Goal: Information Seeking & Learning: Learn about a topic

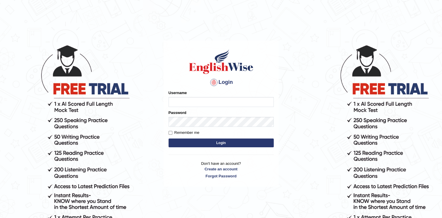
drag, startPoint x: 0, startPoint y: 0, endPoint x: 182, endPoint y: 99, distance: 207.1
click at [182, 99] on input "Username" at bounding box center [220, 102] width 105 height 10
type input "Jaspreet17122000"
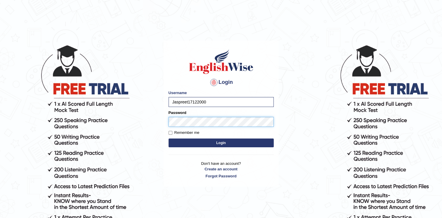
click at [168, 138] on button "Login" at bounding box center [220, 142] width 105 height 9
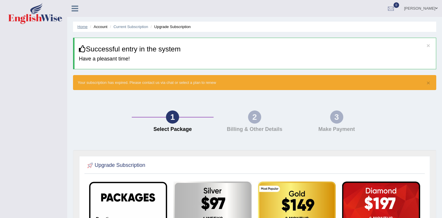
click at [81, 25] on link "Home" at bounding box center [82, 27] width 10 height 4
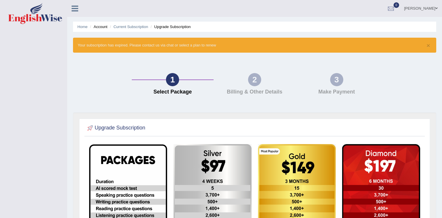
click at [425, 9] on link "[PERSON_NAME]" at bounding box center [420, 7] width 42 height 15
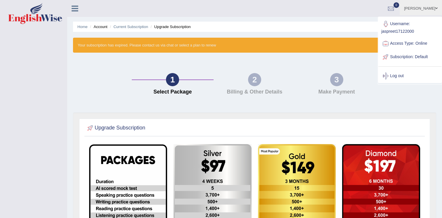
click at [411, 45] on link "Access Type: Online" at bounding box center [409, 43] width 63 height 13
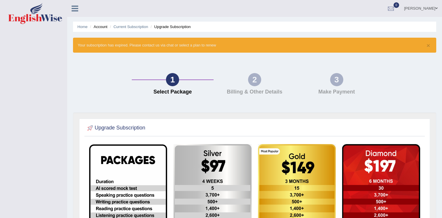
click at [427, 11] on link "Jaspreet" at bounding box center [420, 7] width 42 height 15
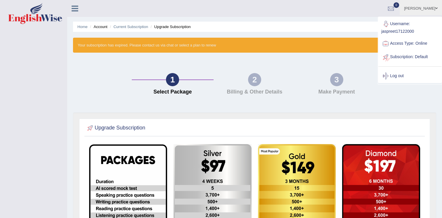
click at [419, 55] on link "Subscription: Default" at bounding box center [409, 56] width 63 height 13
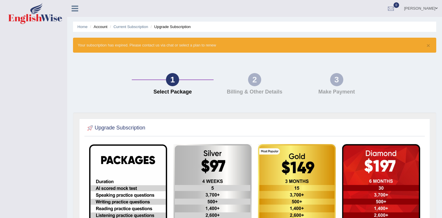
click at [420, 8] on link "[PERSON_NAME]" at bounding box center [420, 7] width 42 height 15
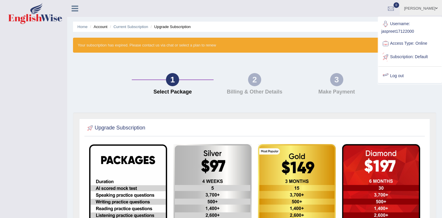
click at [399, 71] on link "Log out" at bounding box center [409, 75] width 63 height 13
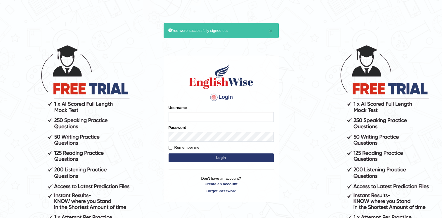
click at [129, 28] on body "× You were successfully signed out Login Please fix the following errors: Usern…" at bounding box center [221, 131] width 442 height 218
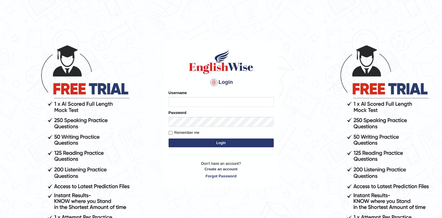
click at [196, 122] on form "Please fix the following errors: Username Password Remember me Login" at bounding box center [220, 119] width 105 height 59
type input "Jaspreet17122000"
click at [200, 138] on button "Login" at bounding box center [220, 142] width 105 height 9
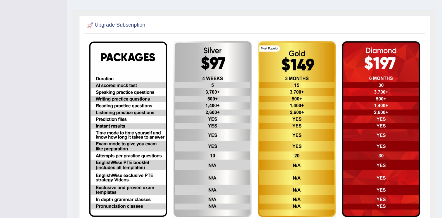
click at [433, 183] on div "Upgrade Subscription" at bounding box center [254, 126] width 363 height 232
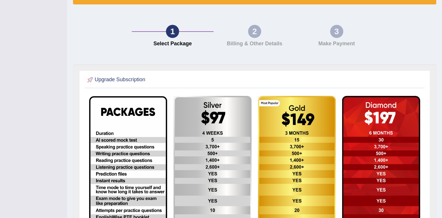
click at [422, 188] on td at bounding box center [380, 184] width 84 height 182
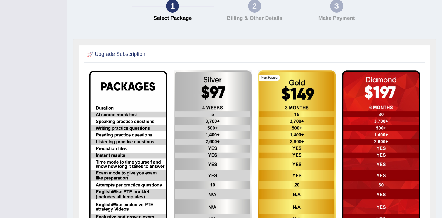
scroll to position [115, 0]
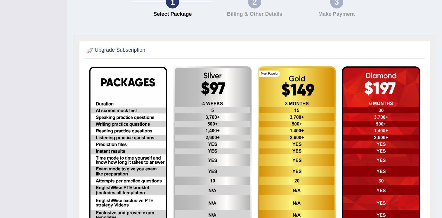
click at [422, 176] on td at bounding box center [380, 154] width 84 height 182
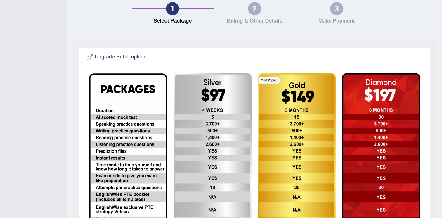
scroll to position [108, 0]
click at [419, 170] on img at bounding box center [381, 161] width 78 height 176
click at [419, 163] on img at bounding box center [381, 161] width 78 height 176
click at [419, 156] on img at bounding box center [381, 161] width 78 height 176
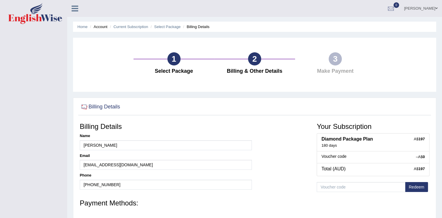
click at [99, 27] on li "Account" at bounding box center [97, 27] width 19 height 6
click at [72, 6] on icon at bounding box center [74, 9] width 7 height 8
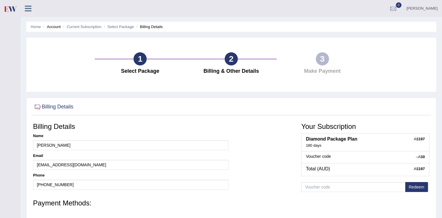
click at [72, 6] on div "Jaspreet Toggle navigation Username: jaspreet17122000 Access Type: Online Subsc…" at bounding box center [230, 8] width 421 height 17
click at [30, 13] on div at bounding box center [30, 6] width 20 height 13
click at [28, 8] on icon at bounding box center [28, 9] width 7 height 8
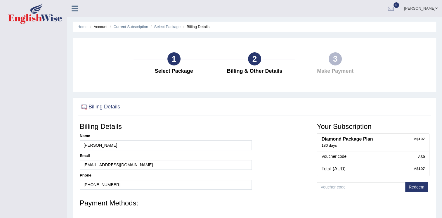
click at [429, 9] on link "Jaspreet" at bounding box center [420, 7] width 42 height 15
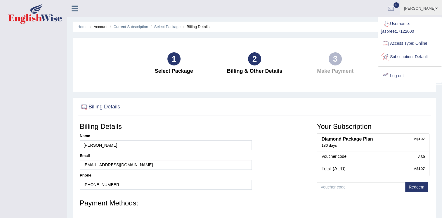
click at [400, 76] on link "Log out" at bounding box center [409, 75] width 63 height 13
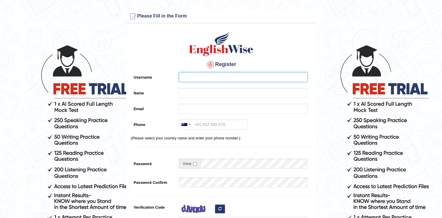
click at [213, 79] on input "Username" at bounding box center [243, 77] width 129 height 10
type input "[PERSON_NAME]"
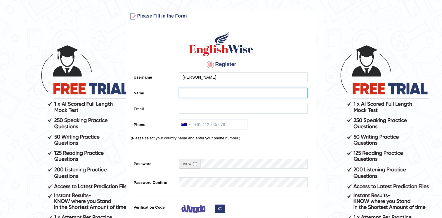
type input "[PERSON_NAME]"
type input "[EMAIL_ADDRESS][DOMAIN_NAME]"
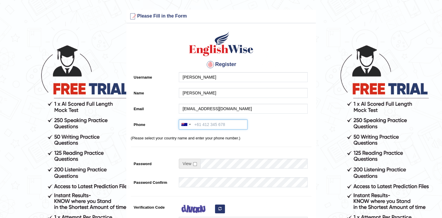
type input "[PHONE_NUMBER]"
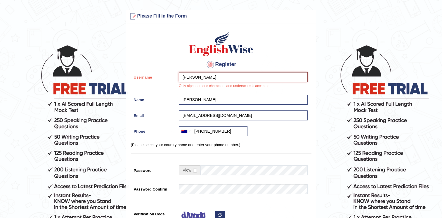
click at [214, 78] on input "[PERSON_NAME]" at bounding box center [243, 77] width 129 height 10
type input "K"
click at [210, 96] on input "[PERSON_NAME]" at bounding box center [243, 100] width 129 height 10
click at [212, 75] on input "karan123" at bounding box center [243, 77] width 129 height 10
type input "karan1509"
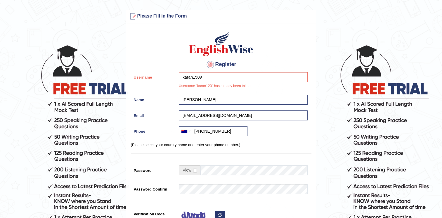
click at [275, 57] on div "Register Username karan1509 Username "karan123" has already been taken. Name Ka…" at bounding box center [220, 151] width 189 height 250
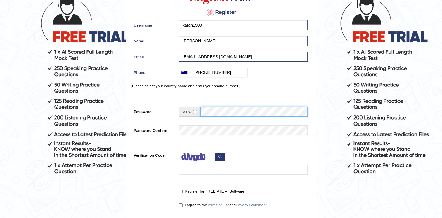
scroll to position [55, 0]
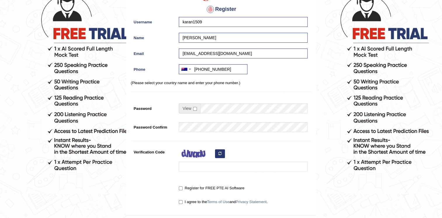
click at [229, 121] on div "Register Username karan1509 Name Karan Wahi Email Wahikaran925@gmail.com Phone …" at bounding box center [220, 93] width 189 height 244
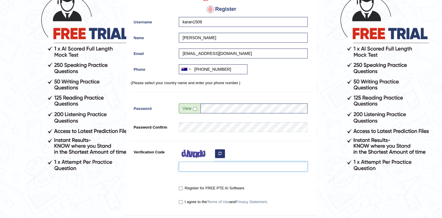
click at [208, 162] on input "Verification Code" at bounding box center [243, 166] width 129 height 10
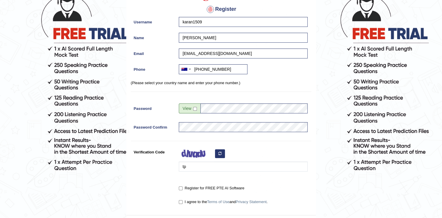
click at [226, 184] on div "Register for FREE PTE AI Software" at bounding box center [243, 187] width 129 height 8
click at [215, 169] on input "tp" at bounding box center [243, 166] width 129 height 10
type input "tpwjo"
click at [216, 187] on label "Register for FREE PTE AI Software" at bounding box center [211, 188] width 65 height 6
click at [182, 187] on input "Register for FREE PTE AI Software" at bounding box center [181, 188] width 4 height 4
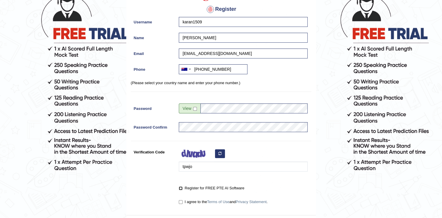
checkbox input "true"
click at [180, 201] on input "I agree to the Terms of Use and Privacy Statement ." at bounding box center [181, 202] width 4 height 4
checkbox input "true"
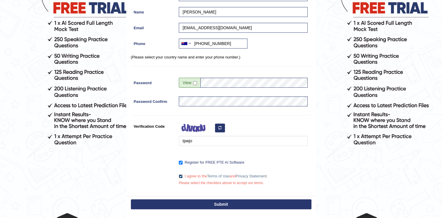
scroll to position [96, 0]
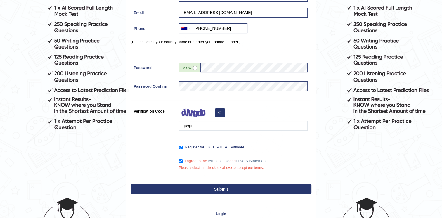
click at [183, 145] on label "Register for FREE PTE AI Software" at bounding box center [211, 147] width 65 height 6
click at [182, 145] on input "Register for FREE PTE AI Software" at bounding box center [181, 147] width 4 height 4
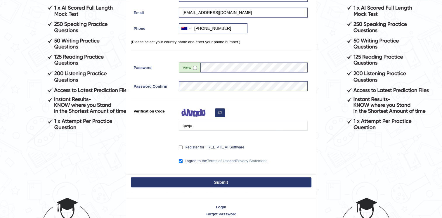
click at [214, 183] on button "Submit" at bounding box center [221, 182] width 180 height 10
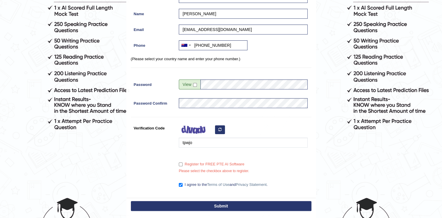
scroll to position [113, 0]
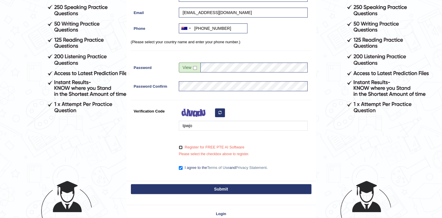
click at [181, 147] on input "Register for FREE PTE AI Software" at bounding box center [181, 147] width 4 height 4
checkbox input "true"
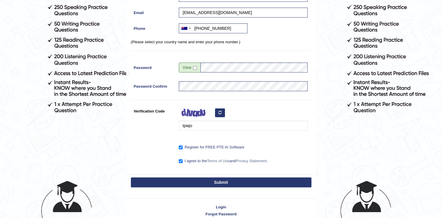
click at [201, 182] on button "Submit" at bounding box center [221, 182] width 180 height 10
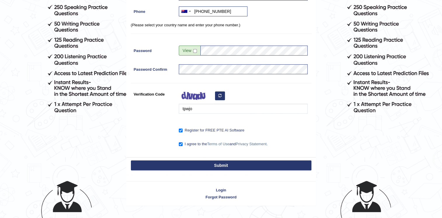
scroll to position [96, 0]
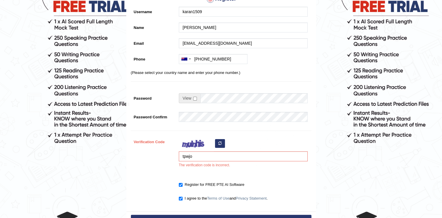
scroll to position [83, 0]
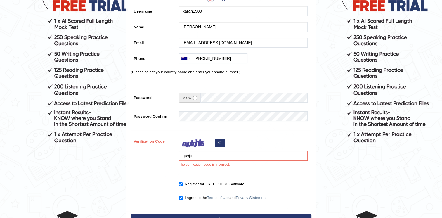
click at [221, 142] on button "button" at bounding box center [220, 142] width 10 height 9
click at [210, 157] on input "tpwjo" at bounding box center [243, 156] width 129 height 10
type input "t"
click at [234, 166] on div "ru The verification code is incorrect." at bounding box center [242, 153] width 132 height 34
click at [247, 159] on input "ru" at bounding box center [243, 156] width 129 height 10
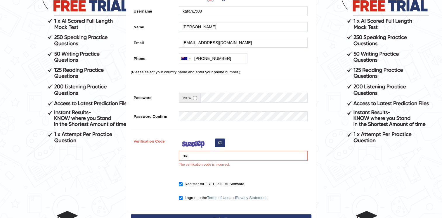
click at [255, 146] on div "rua The verification code is incorrect." at bounding box center [242, 153] width 132 height 34
click at [236, 159] on input "rua" at bounding box center [243, 156] width 129 height 10
click at [246, 167] on div "ruaiq The verification code is incorrect." at bounding box center [242, 153] width 132 height 34
click at [227, 156] on input "ruaiq" at bounding box center [243, 156] width 129 height 10
type input "ruaiqef"
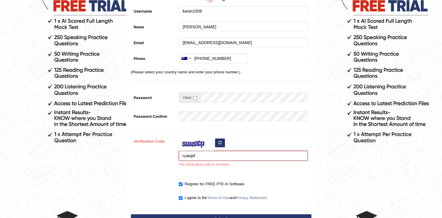
click at [131, 214] on button "Submit" at bounding box center [221, 219] width 180 height 10
type input "+61469850932"
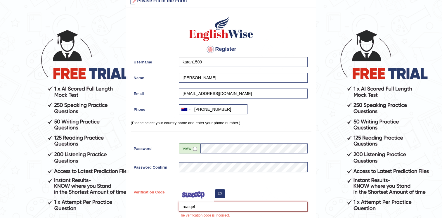
scroll to position [0, 0]
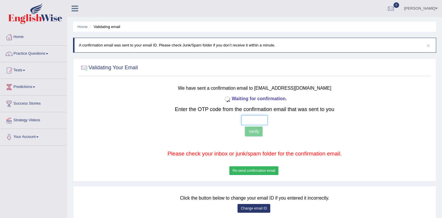
click at [248, 117] on input "text" at bounding box center [254, 120] width 26 height 10
type input "4 7 0 6"
click at [251, 128] on button "Verify" at bounding box center [254, 131] width 18 height 10
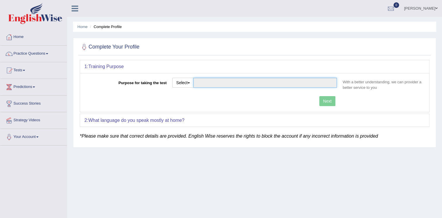
click at [215, 86] on input "Purpose for taking the test" at bounding box center [264, 83] width 143 height 10
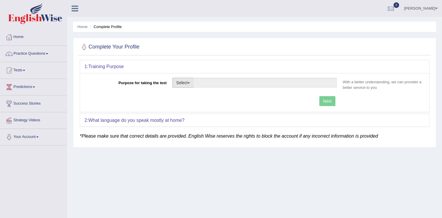
click at [183, 87] on button "Select" at bounding box center [182, 83] width 21 height 10
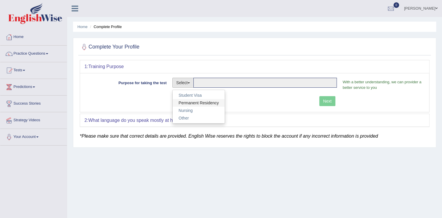
click at [193, 101] on link "Permanent Residency" at bounding box center [198, 103] width 52 height 8
type input "Permanent Residency"
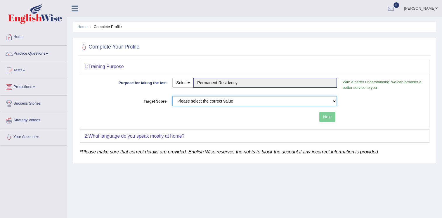
click at [246, 104] on select "Please select the correct value 50 (6 bands) 58 (6.5 bands) 65 (7 bands) 79 (8 …" at bounding box center [254, 101] width 164 height 10
select select "79"
click at [172, 96] on select "Please select the correct value 50 (6 bands) 58 (6.5 bands) 65 (7 bands) 79 (8 …" at bounding box center [254, 101] width 164 height 10
click at [328, 117] on button "Next" at bounding box center [327, 117] width 16 height 10
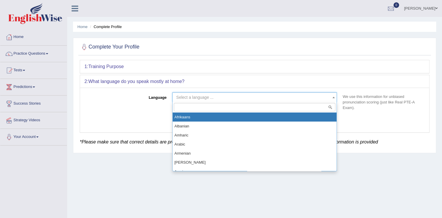
click at [204, 96] on span "Select a language ..." at bounding box center [194, 97] width 37 height 5
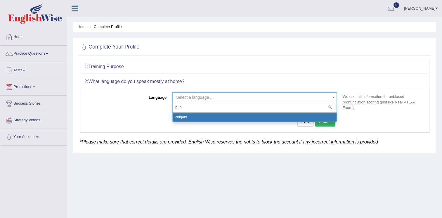
type input "pun"
select select "Punjabi"
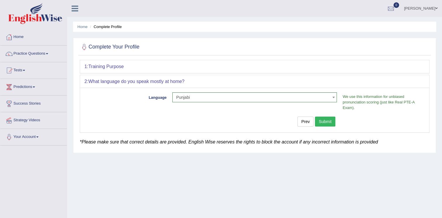
click at [329, 120] on button "Submit" at bounding box center [325, 121] width 20 height 10
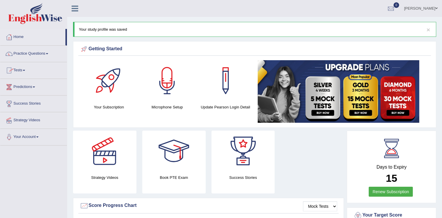
click at [29, 53] on link "Practice Questions" at bounding box center [33, 53] width 67 height 15
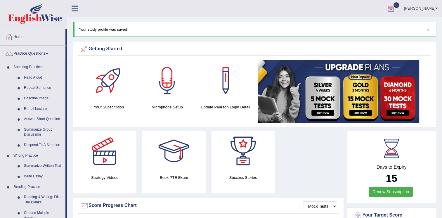
click at [429, 11] on link "[PERSON_NAME]" at bounding box center [420, 7] width 42 height 15
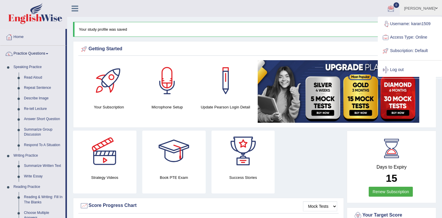
click at [429, 11] on link "[PERSON_NAME]" at bounding box center [420, 7] width 42 height 15
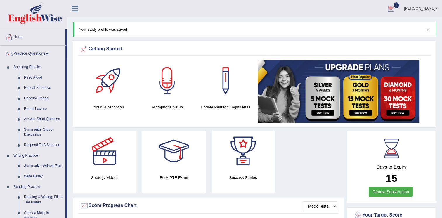
click at [302, 165] on div "Strategy Videos Book PTE Exam Success Stories" at bounding box center [208, 163] width 276 height 67
drag, startPoint x: 66, startPoint y: 172, endPoint x: 58, endPoint y: 114, distance: 58.9
click at [58, 114] on li "Practice Questions Speaking Practice Read Aloud Repeat Sentence Describe Image …" at bounding box center [33, 210] width 67 height 328
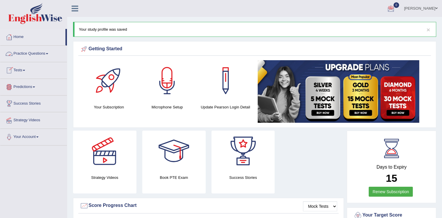
click at [30, 85] on link "Predictions" at bounding box center [33, 86] width 67 height 15
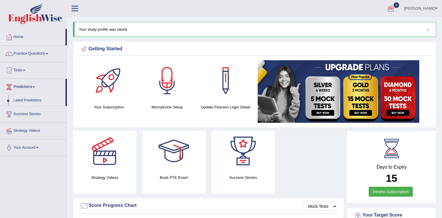
click at [30, 99] on link "Latest Predictions" at bounding box center [38, 100] width 55 height 11
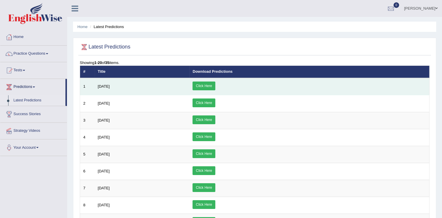
click at [215, 89] on link "Click Here" at bounding box center [203, 85] width 22 height 9
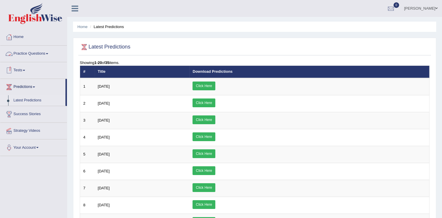
click at [26, 55] on link "Practice Questions" at bounding box center [33, 53] width 67 height 15
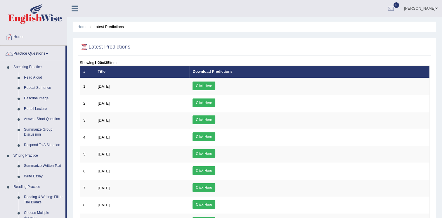
drag, startPoint x: 67, startPoint y: 154, endPoint x: 70, endPoint y: 166, distance: 12.4
click at [34, 175] on link "Write Essay" at bounding box center [43, 176] width 44 height 11
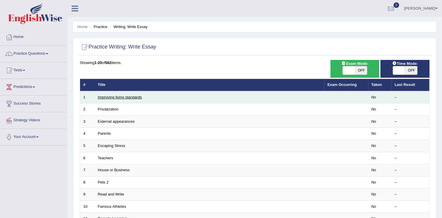
click at [130, 95] on link "Improving living standards" at bounding box center [120, 97] width 44 height 4
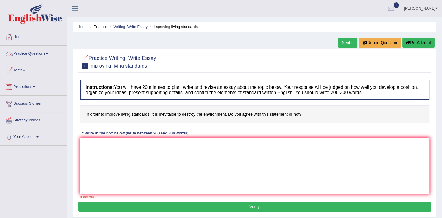
click at [40, 54] on link "Practice Questions" at bounding box center [33, 53] width 67 height 15
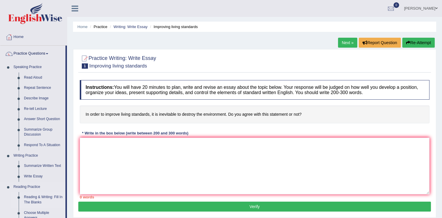
click at [39, 199] on link "Reading & Writing: Fill In The Blanks" at bounding box center [43, 199] width 44 height 15
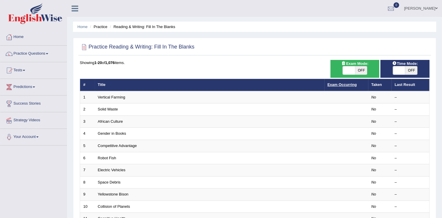
click at [348, 84] on link "Exam Occurring" at bounding box center [341, 84] width 29 height 4
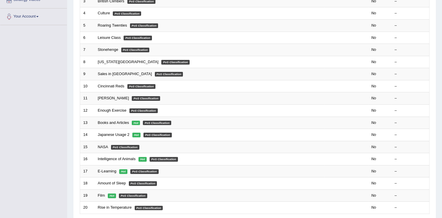
scroll to position [121, 0]
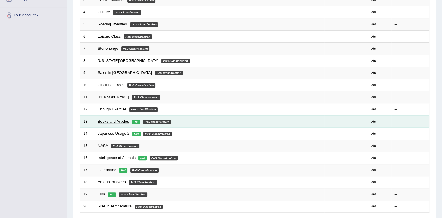
click at [111, 121] on link "Books and Articles" at bounding box center [113, 121] width 31 height 4
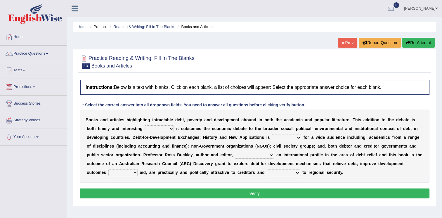
click at [144, 126] on select "so that as in" at bounding box center [158, 128] width 29 height 7
select select "as"
click at [144, 125] on select "so that as in" at bounding box center [158, 128] width 29 height 7
click at [272, 135] on select "intended intend intending intentional" at bounding box center [286, 137] width 29 height 7
select select "intended"
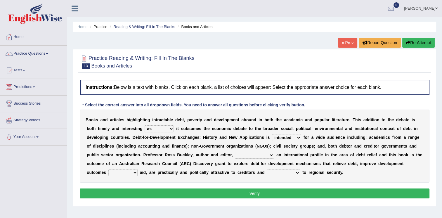
click at [272, 134] on select "intended intend intending intentional" at bounding box center [286, 137] width 29 height 7
click at [235, 153] on select "has developed develops will develop have developed" at bounding box center [254, 154] width 39 height 7
select select "develops"
click at [235, 151] on select "has developed develops will develop have developed" at bounding box center [254, 154] width 39 height 7
click at [137, 169] on select "from in of by" at bounding box center [122, 172] width 29 height 7
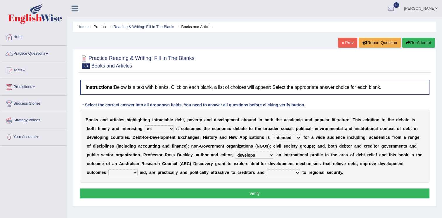
select select "by"
click at [137, 169] on select "from in of by" at bounding box center [122, 172] width 29 height 7
click at [266, 173] on select "contribute contributed contributing to contribute" at bounding box center [282, 172] width 33 height 7
select select "contribute"
click at [266, 169] on select "contribute contributed contributing to contribute" at bounding box center [282, 172] width 33 height 7
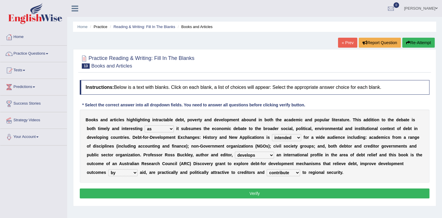
click at [266, 171] on select "contribute contributed contributing to contribute" at bounding box center [282, 172] width 33 height 7
click at [164, 193] on button "Verify" at bounding box center [254, 193] width 349 height 10
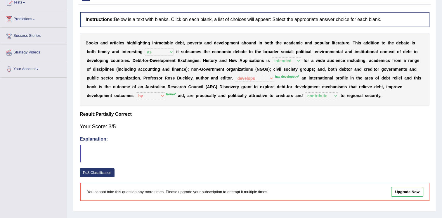
scroll to position [89, 0]
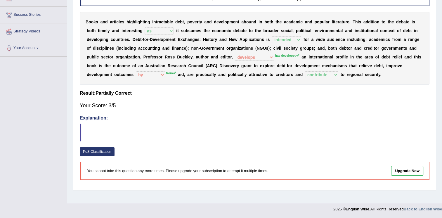
click at [91, 152] on link "PoS Classification" at bounding box center [97, 151] width 35 height 9
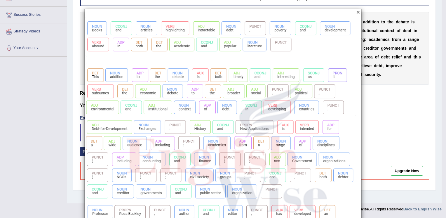
click at [356, 13] on button "×" at bounding box center [358, 12] width 4 height 6
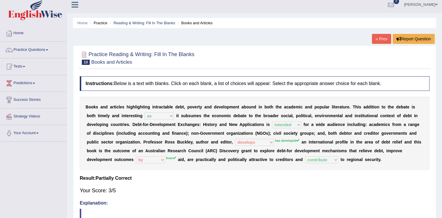
scroll to position [4, 0]
click at [377, 41] on link "« Prev" at bounding box center [380, 39] width 19 height 10
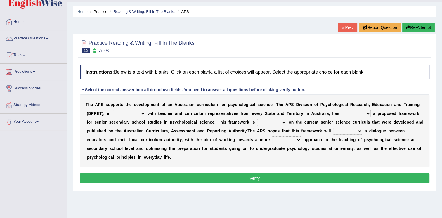
scroll to position [15, 0]
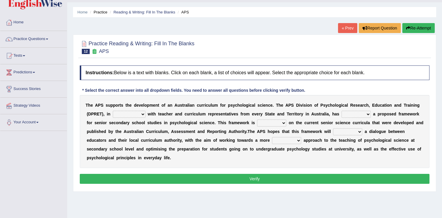
click at [113, 113] on select "aspiration assumption consultation connotation" at bounding box center [129, 114] width 33 height 7
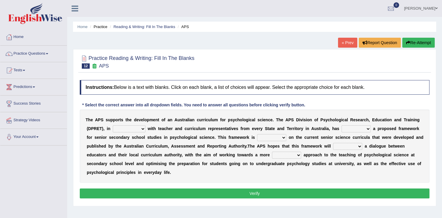
click at [8, 119] on div at bounding box center [9, 120] width 9 height 9
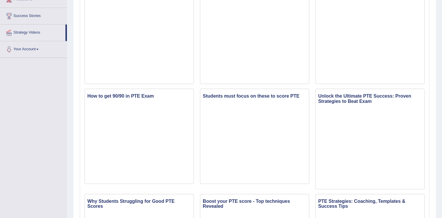
scroll to position [88, 0]
click at [212, 96] on h3 "Students must focus on these to score PTE" at bounding box center [254, 96] width 108 height 8
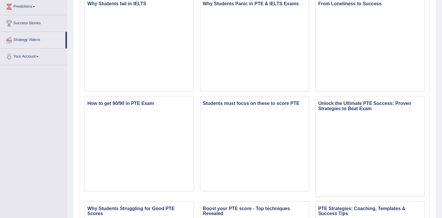
scroll to position [0, 0]
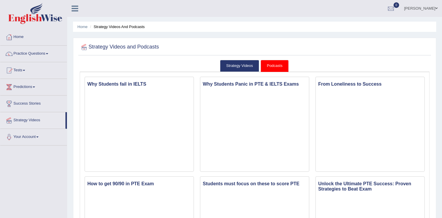
click at [421, 8] on link "[PERSON_NAME]" at bounding box center [420, 7] width 42 height 15
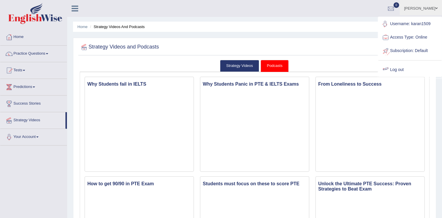
click at [398, 70] on link "Log out" at bounding box center [409, 69] width 63 height 13
